Goal: Transaction & Acquisition: Purchase product/service

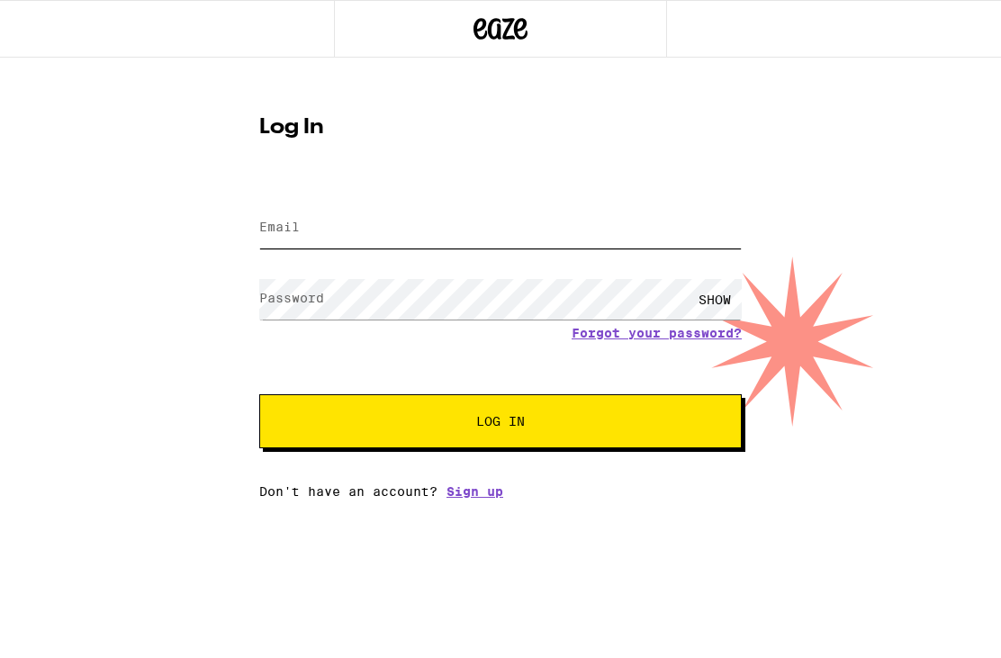
click at [377, 222] on input "Email" at bounding box center [500, 228] width 483 height 41
type input "[EMAIL_ADDRESS][DOMAIN_NAME]"
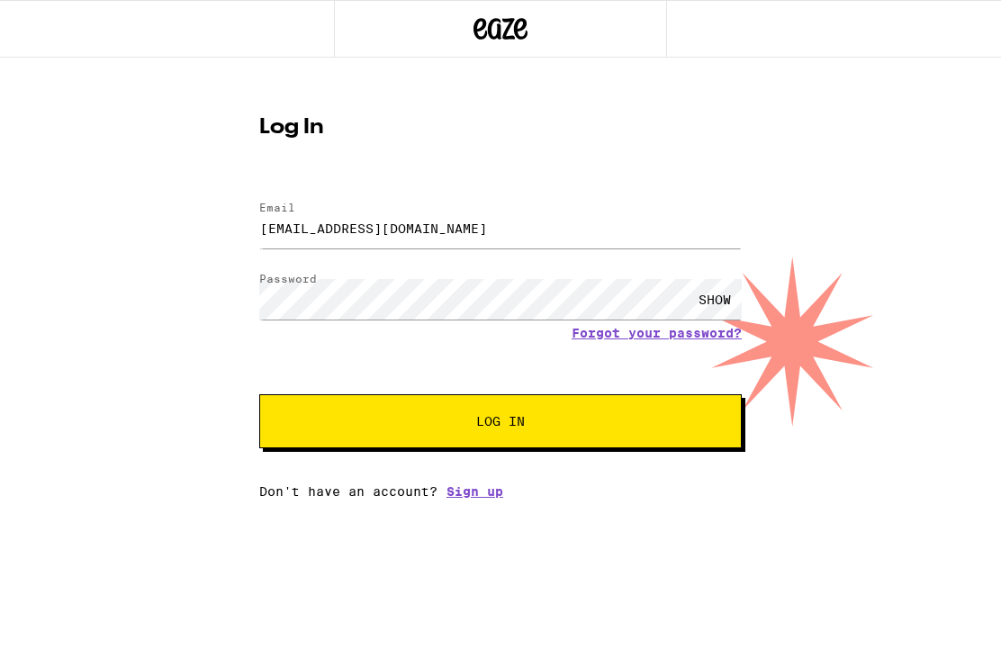
click at [501, 424] on button "Log In" at bounding box center [500, 421] width 483 height 54
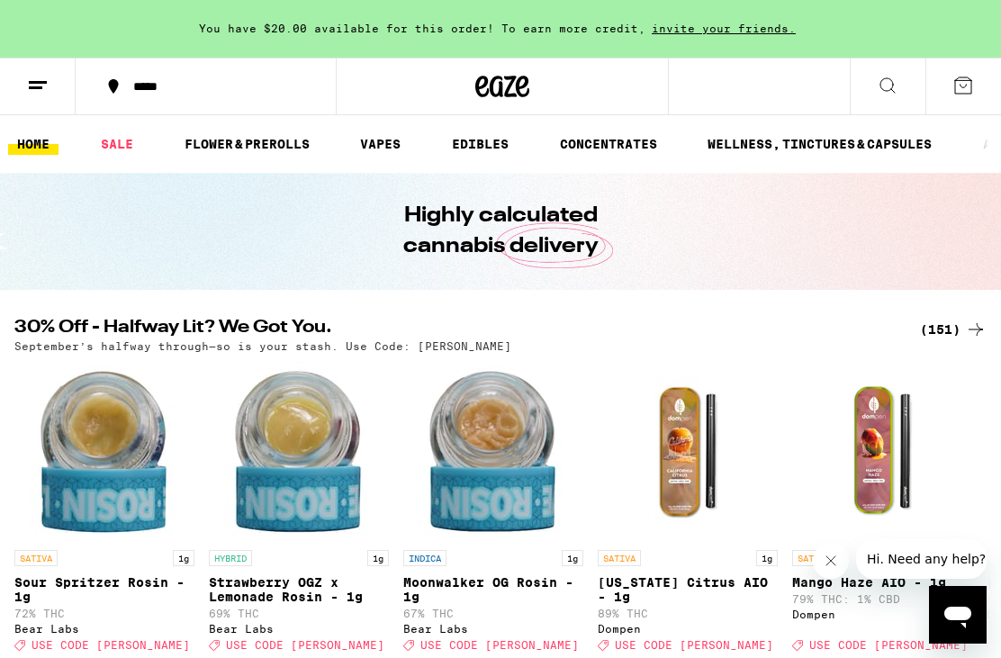
click at [25, 84] on button at bounding box center [38, 87] width 76 height 57
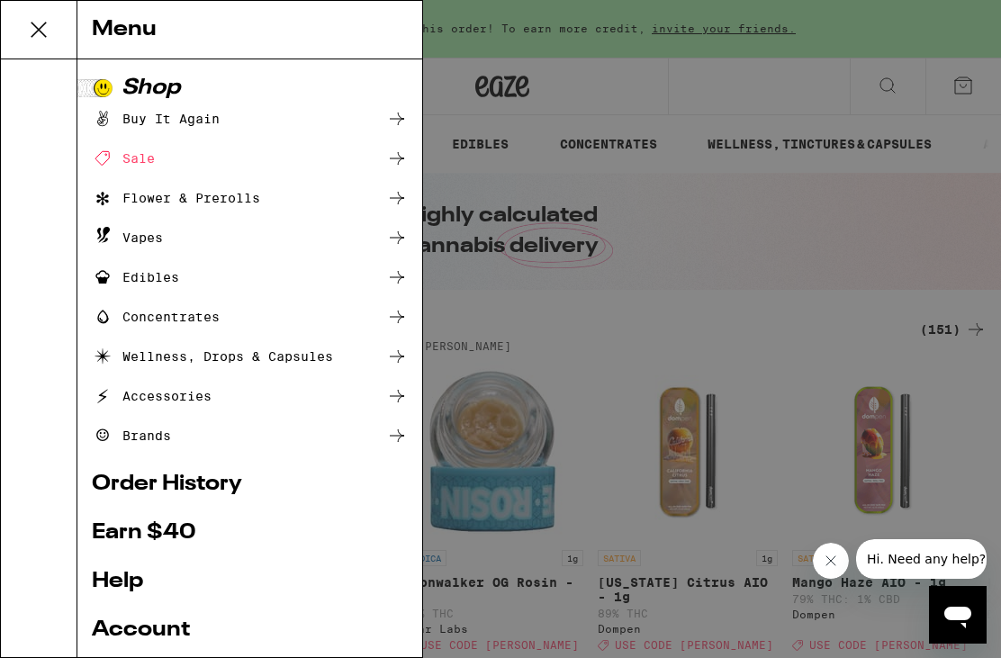
click at [37, 25] on icon at bounding box center [39, 30] width 36 height 36
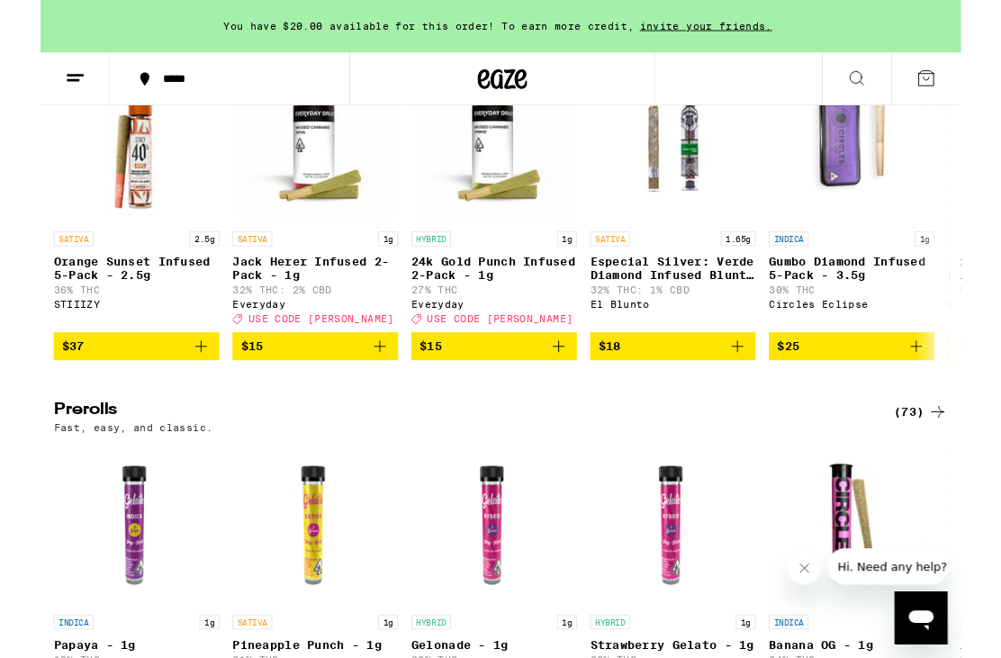
scroll to position [4994, 0]
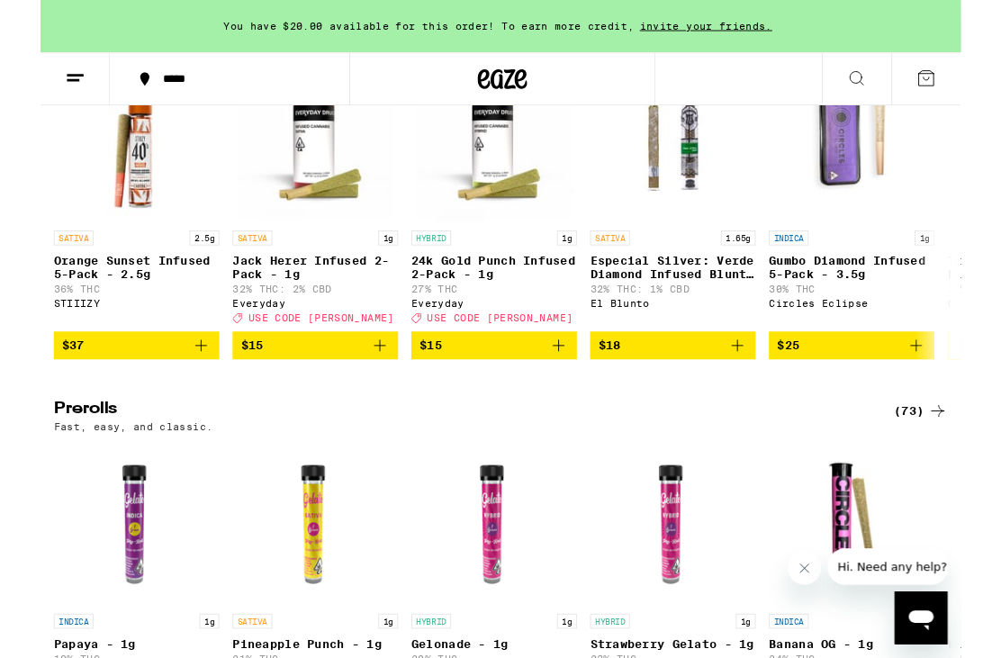
click at [699, 242] on img "Open page for Especial Silver: Verde Diamond Infused Blunt - 1.65g from El Blun…" at bounding box center [688, 152] width 180 height 180
